Goal: Task Accomplishment & Management: Manage account settings

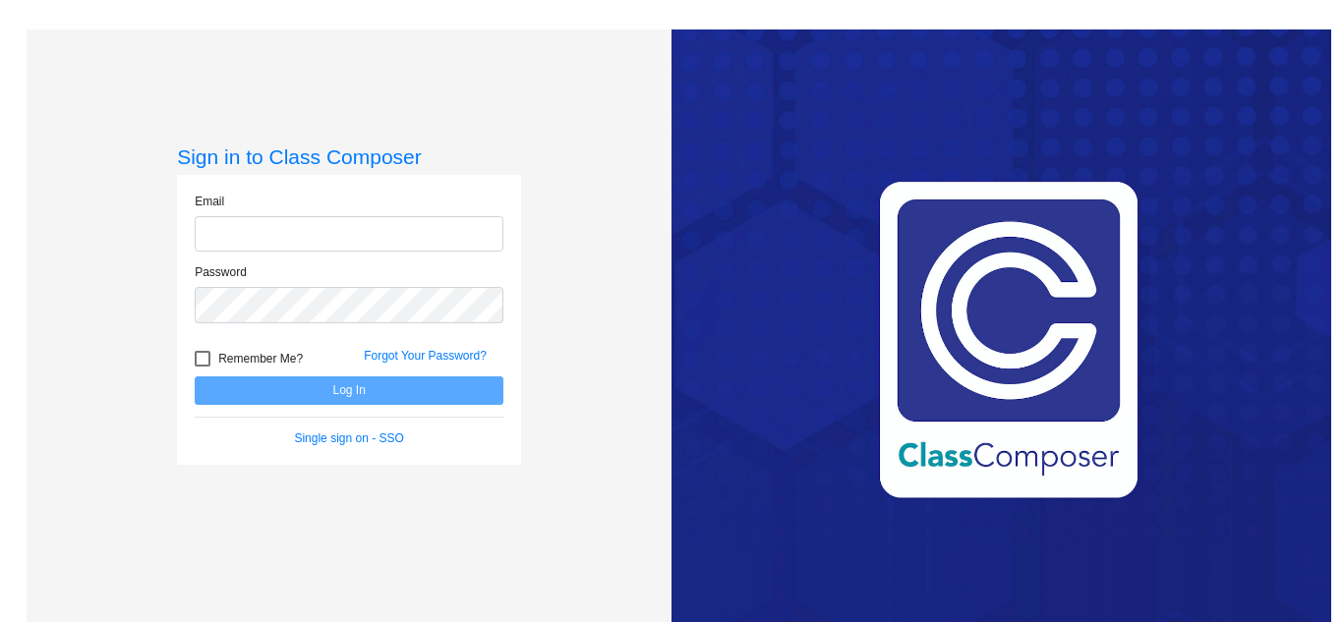
type input "[EMAIL_ADDRESS][DOMAIN_NAME]"
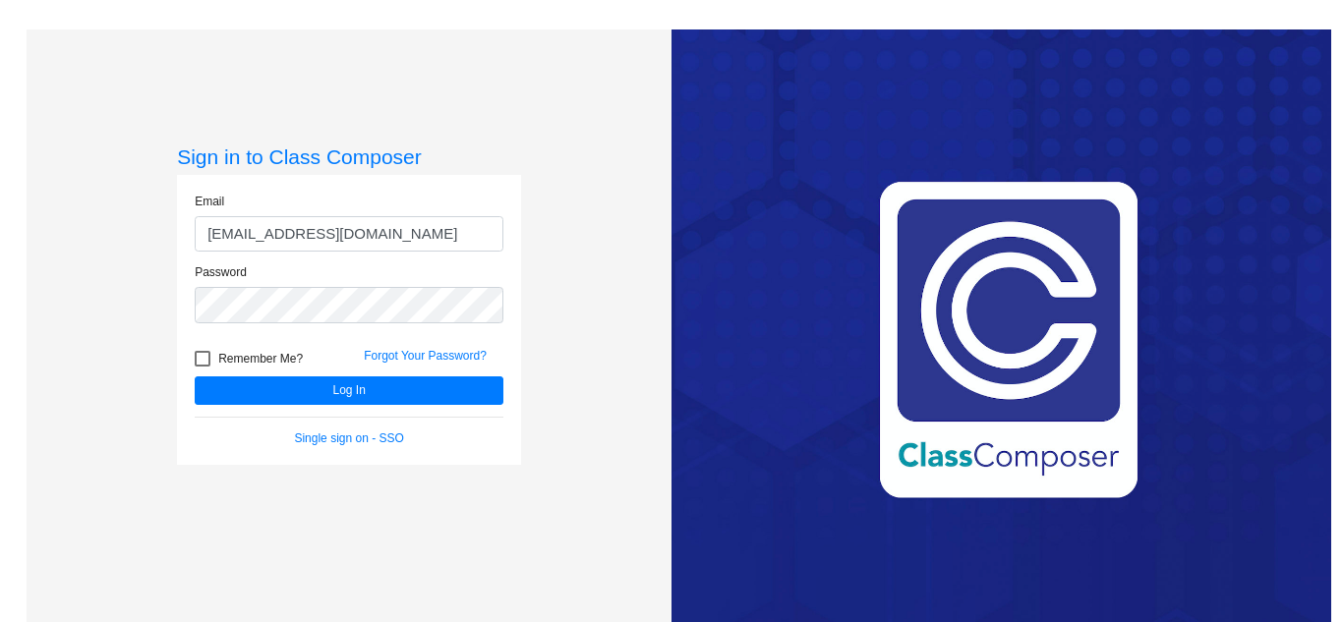
click at [628, 291] on div "Sign in to Class Composer Email [EMAIL_ADDRESS][DOMAIN_NAME] Password Remember …" at bounding box center [349, 340] width 645 height 622
click at [593, 398] on div "Sign in to Class Composer Email [EMAIL_ADDRESS][DOMAIN_NAME] Password Remember …" at bounding box center [349, 340] width 645 height 622
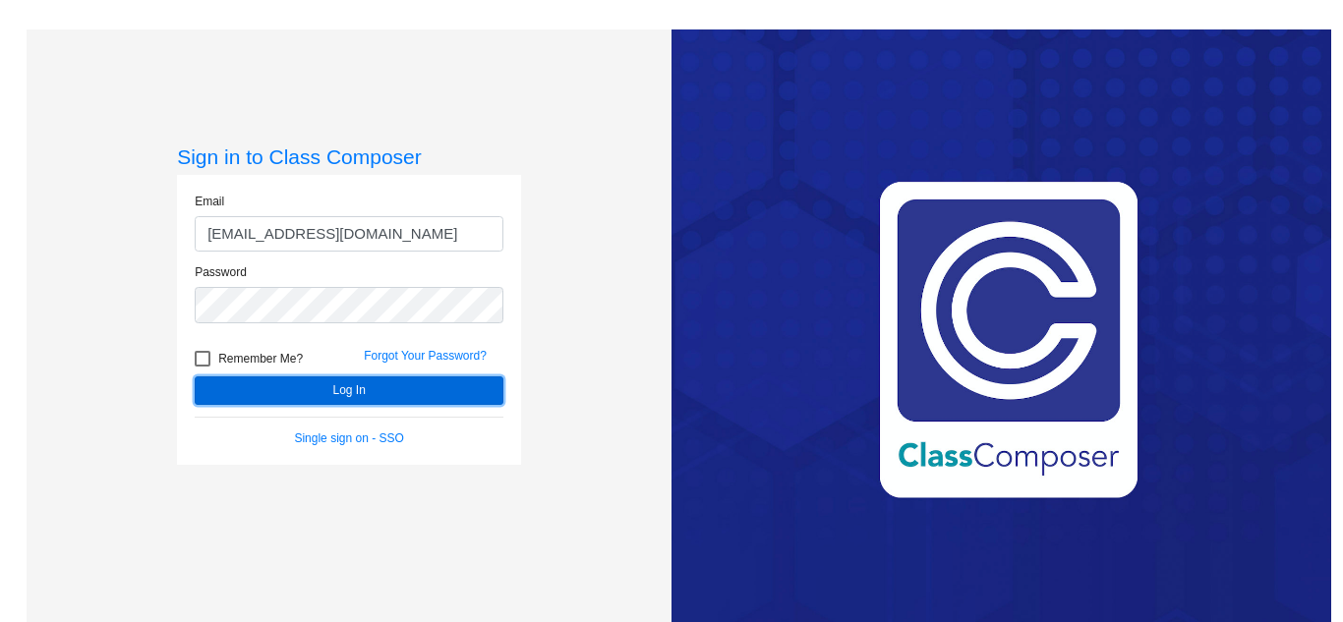
click at [451, 393] on button "Log In" at bounding box center [349, 390] width 309 height 29
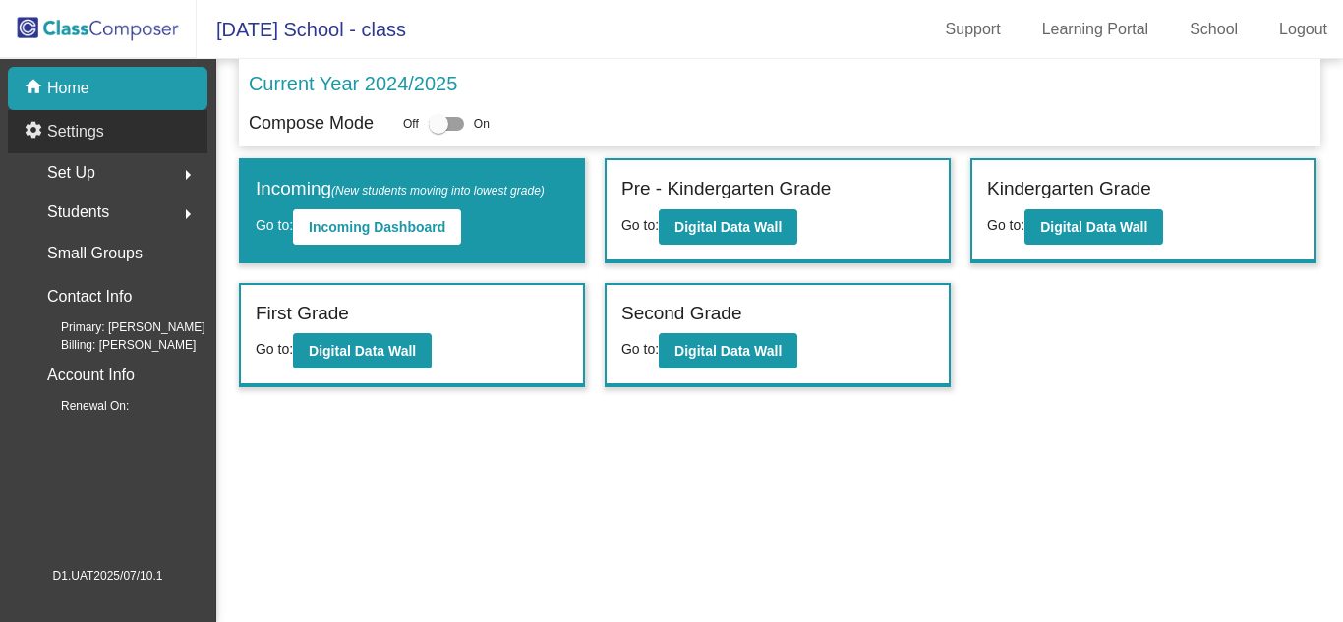
click at [165, 126] on div "settings Settings" at bounding box center [108, 131] width 200 height 43
